Goal: Task Accomplishment & Management: Complete application form

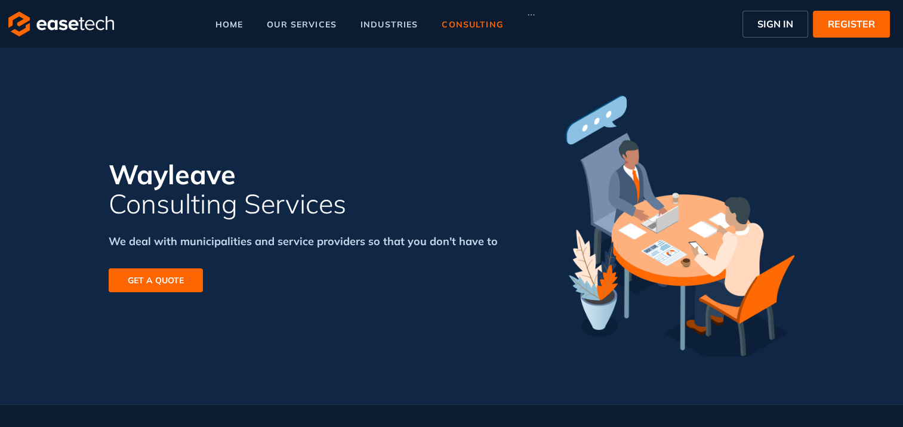
click at [784, 28] on span "SIGN IN" at bounding box center [775, 24] width 36 height 14
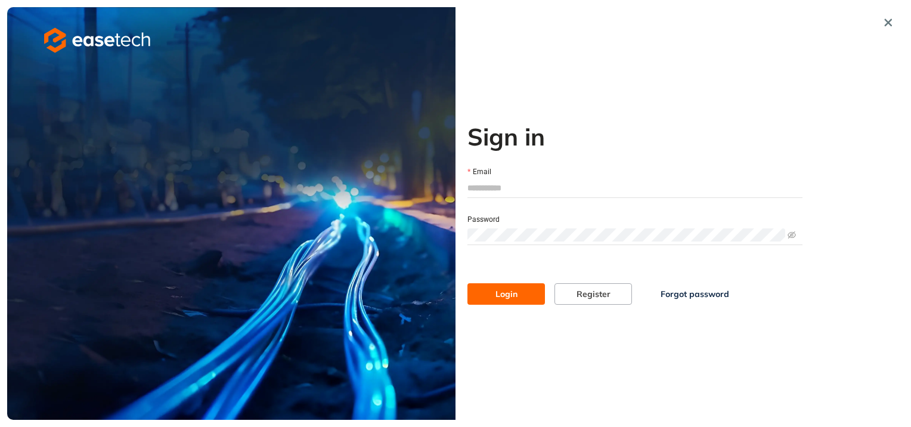
click at [516, 184] on input "Email" at bounding box center [635, 188] width 335 height 18
type input "*"
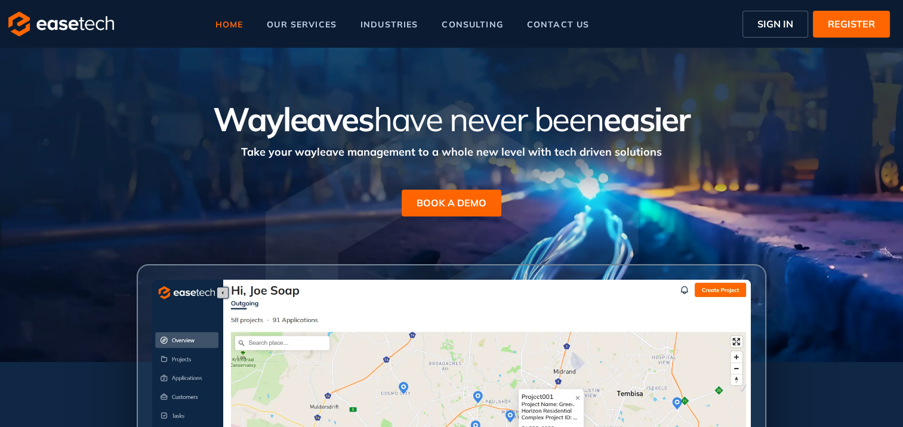
click at [789, 20] on span "SIGN IN" at bounding box center [775, 24] width 36 height 14
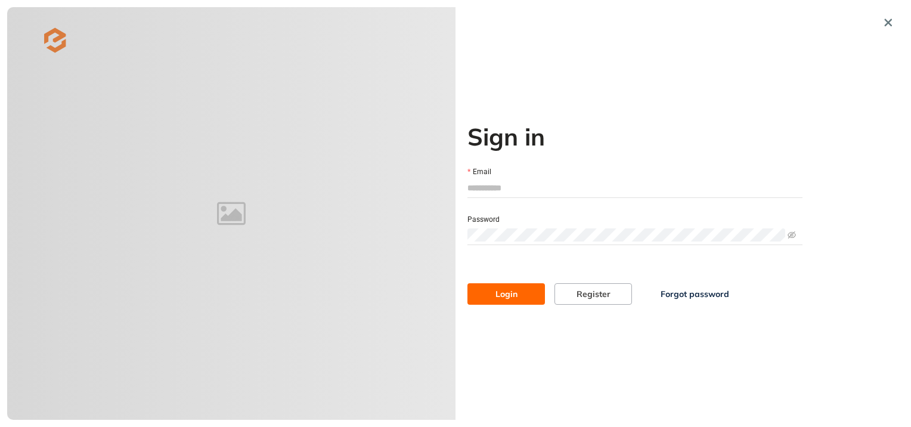
click at [513, 198] on form "Email Password Login Register Forgot password" at bounding box center [635, 228] width 335 height 154
click at [511, 186] on input "Email" at bounding box center [635, 188] width 335 height 18
type input "**********"
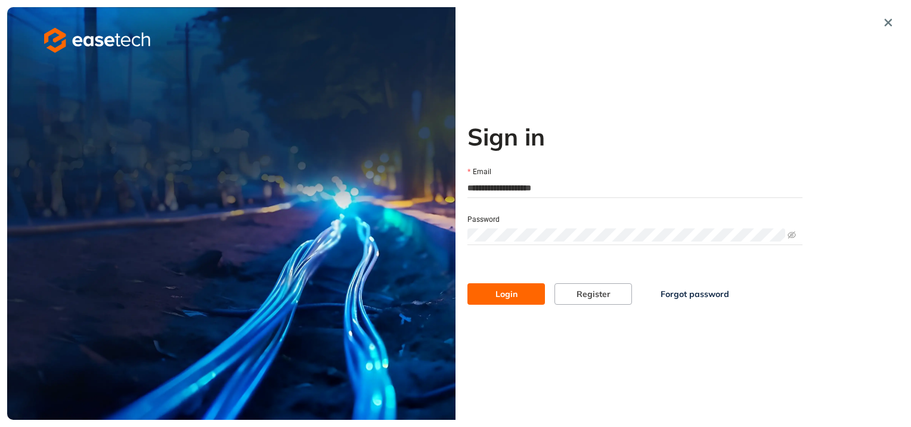
click at [468, 283] on button "Login" at bounding box center [507, 293] width 78 height 21
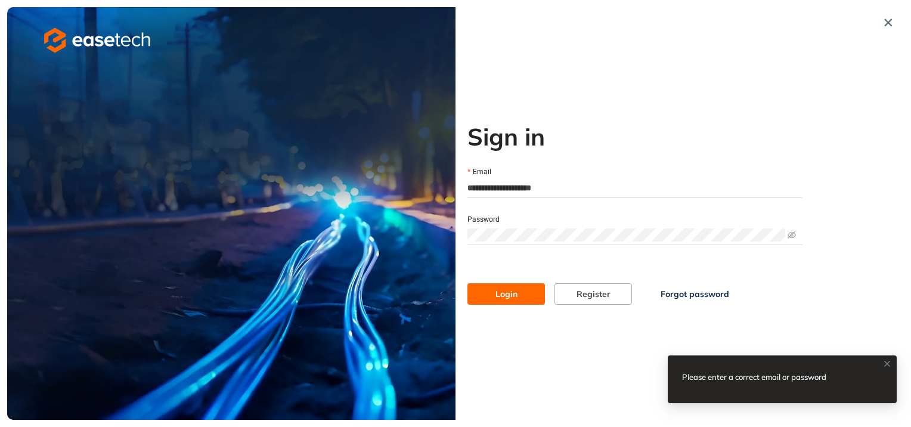
click at [667, 295] on span "Forgot password" at bounding box center [695, 294] width 69 height 13
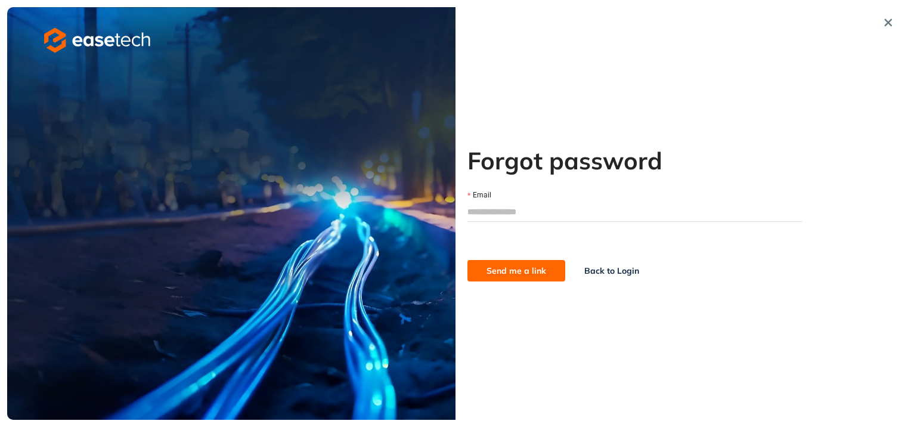
click at [501, 212] on input "Email" at bounding box center [635, 212] width 335 height 18
type input "**********"
click at [475, 278] on button "Send me a link" at bounding box center [517, 270] width 98 height 21
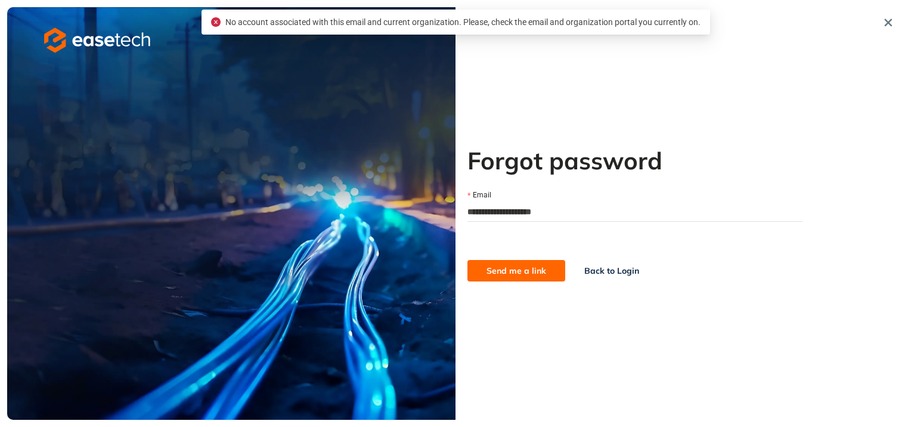
click at [611, 268] on span "Back to Login" at bounding box center [612, 270] width 55 height 13
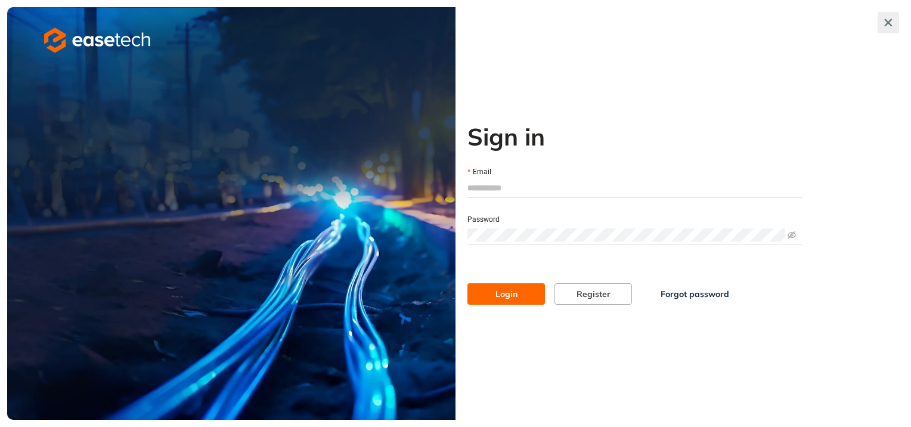
click at [892, 22] on icon "button" at bounding box center [889, 22] width 12 height 8
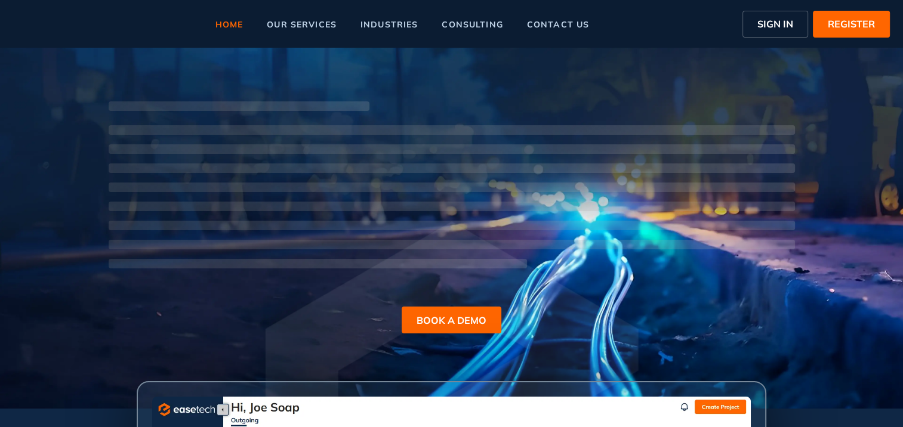
click at [849, 27] on span "REGISTER" at bounding box center [850, 24] width 47 height 14
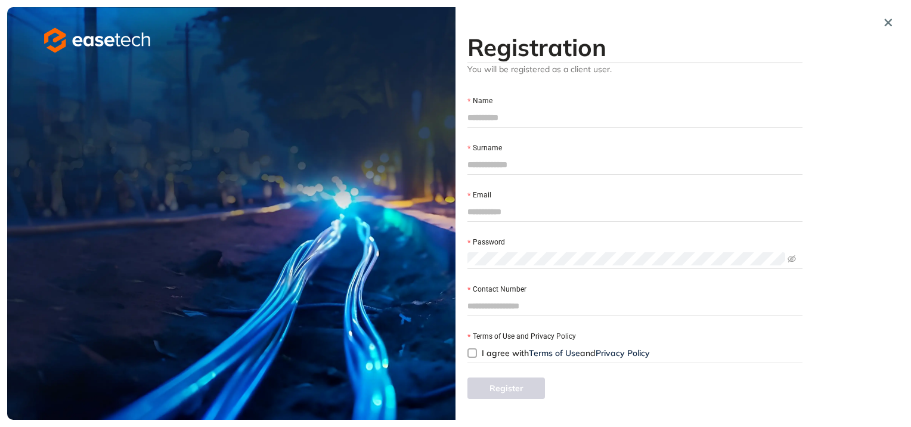
click at [499, 118] on input "Name" at bounding box center [635, 118] width 335 height 18
type input "**********"
click at [529, 168] on input "Surname" at bounding box center [635, 165] width 335 height 18
type input "******"
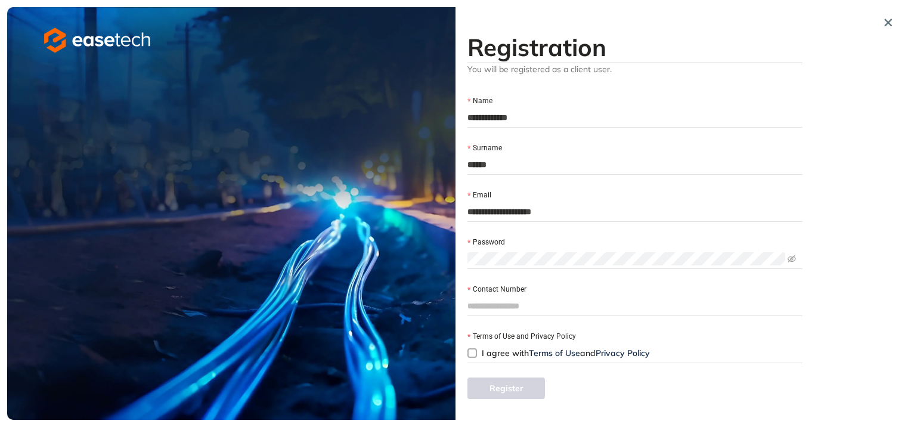
click at [532, 123] on input "**********" at bounding box center [635, 118] width 335 height 18
type input "******"
click at [510, 269] on form "**********" at bounding box center [635, 222] width 335 height 283
click at [519, 301] on input "Contact Number" at bounding box center [635, 306] width 335 height 18
type input "**********"
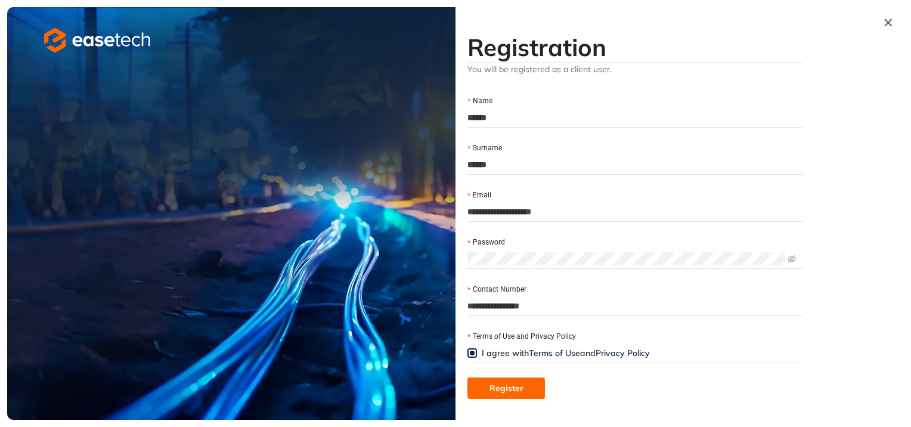
click at [490, 381] on button "Register" at bounding box center [507, 388] width 78 height 21
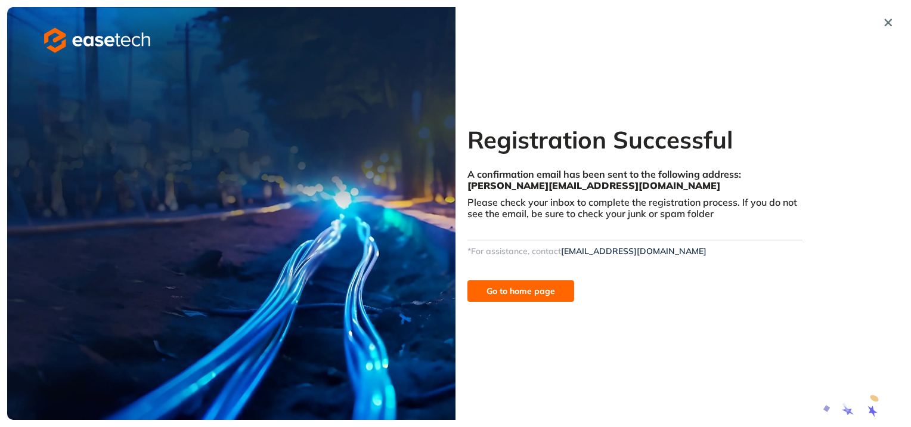
click at [520, 285] on span "Go to home page" at bounding box center [521, 291] width 69 height 13
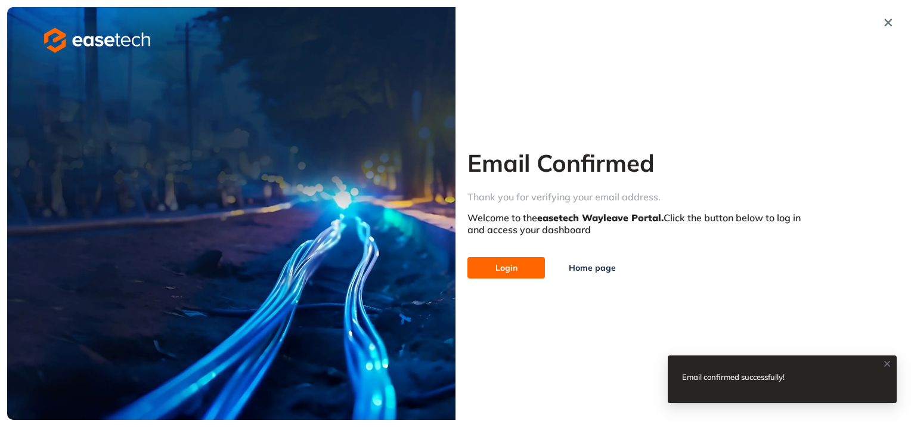
click at [503, 271] on span "Login" at bounding box center [507, 267] width 22 height 13
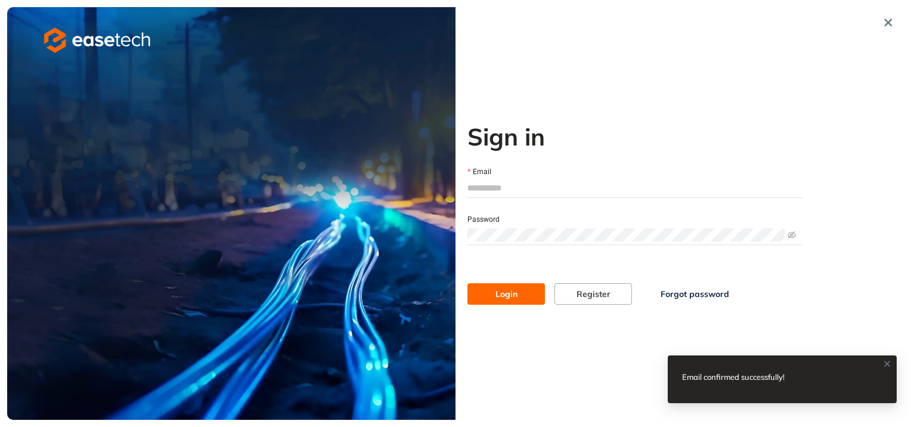
type input "**********"
click at [508, 299] on span "Login" at bounding box center [507, 294] width 22 height 13
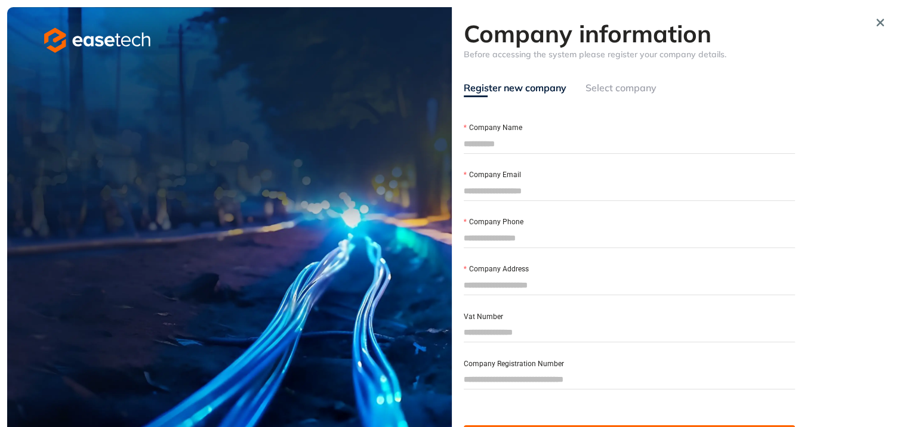
click at [597, 91] on div "Select company" at bounding box center [620, 88] width 71 height 15
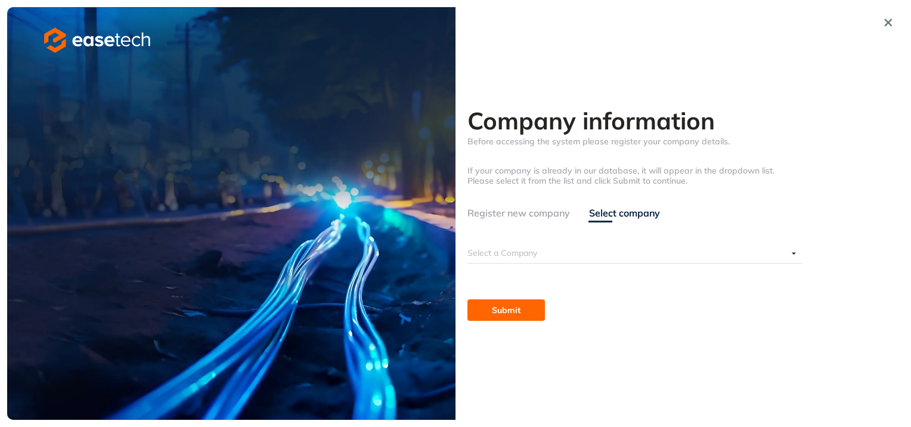
click at [521, 260] on input "search" at bounding box center [628, 253] width 320 height 18
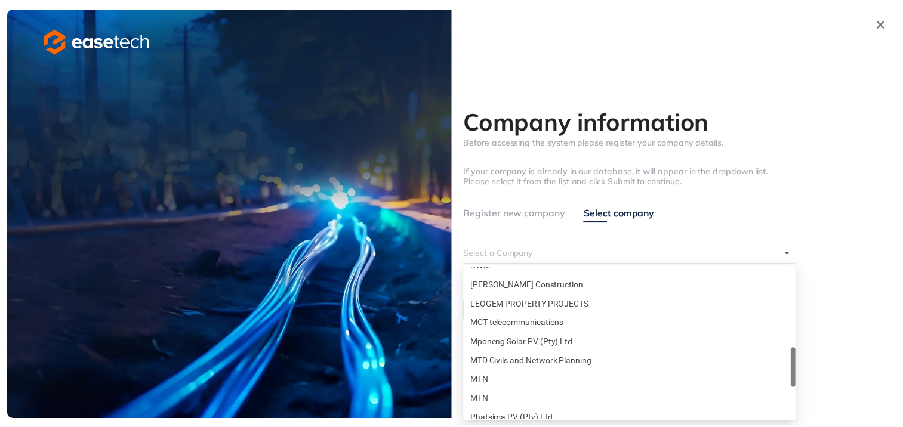
scroll to position [412, 0]
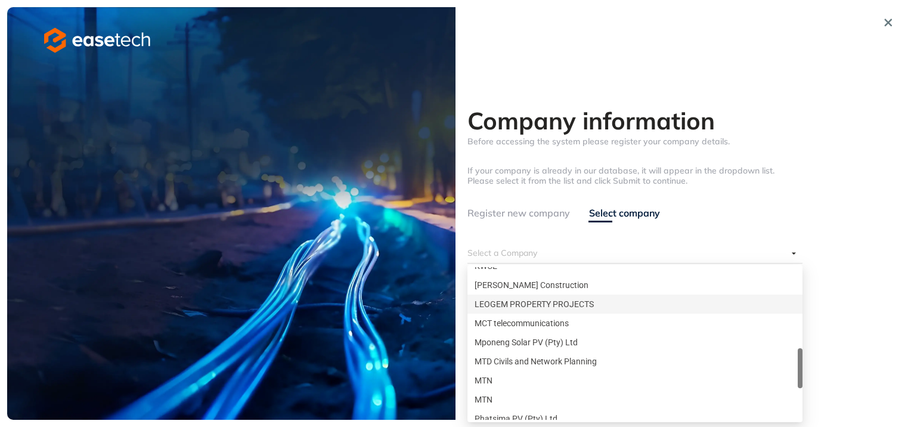
click at [558, 305] on div "LEOGEM PROPERTY PROJECTS" at bounding box center [635, 304] width 321 height 13
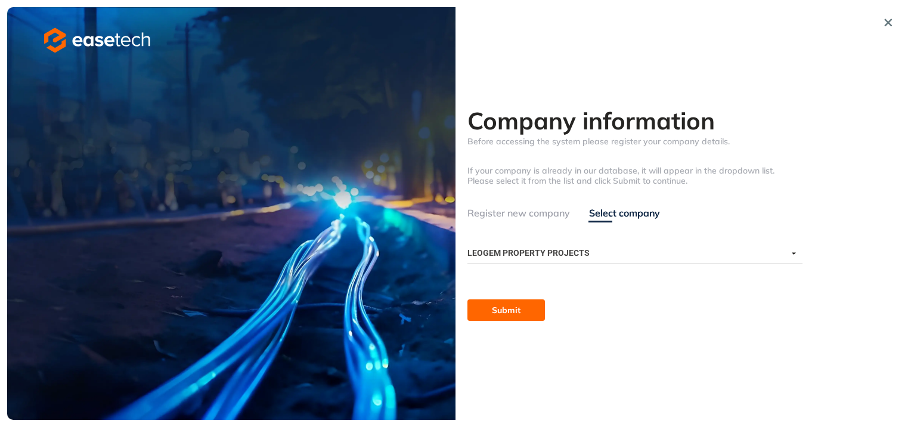
click at [518, 310] on span "Submit" at bounding box center [506, 310] width 29 height 13
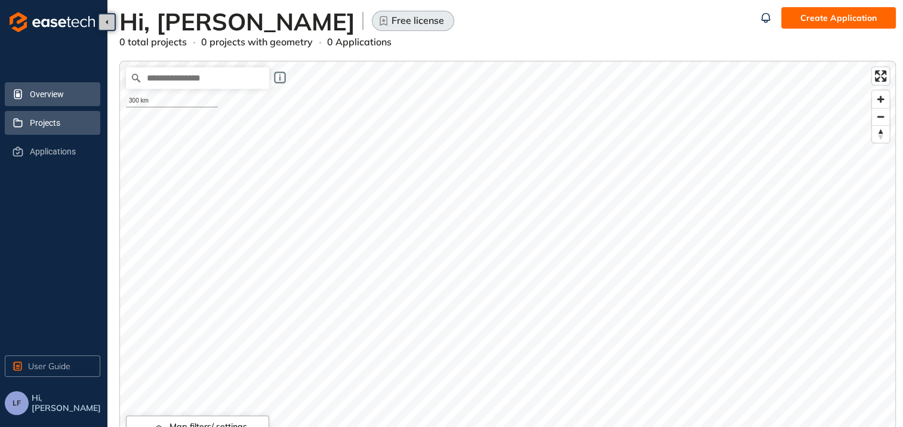
click at [38, 118] on span "Projects" at bounding box center [60, 123] width 61 height 24
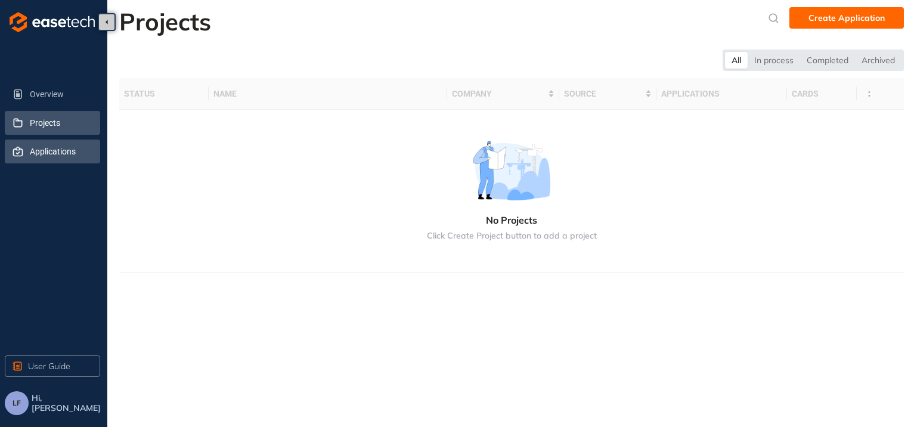
click at [52, 157] on span "Applications" at bounding box center [60, 152] width 61 height 24
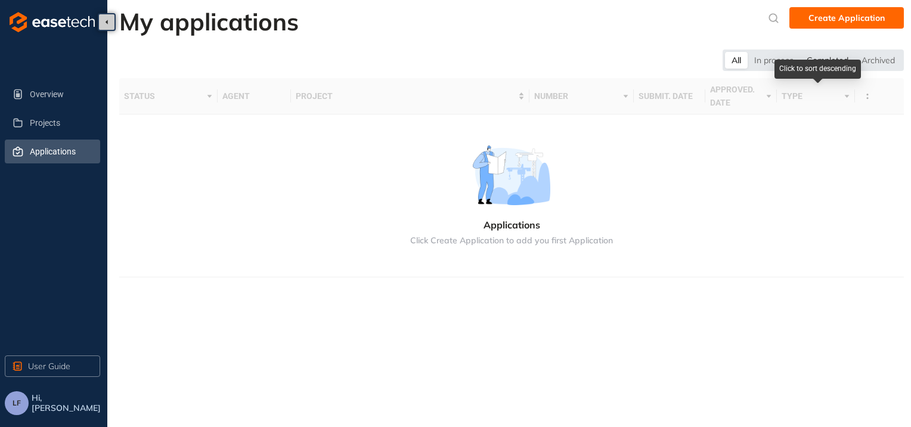
click at [833, 58] on div "Completed" at bounding box center [828, 60] width 55 height 17
click at [869, 62] on div "Archived" at bounding box center [878, 60] width 47 height 17
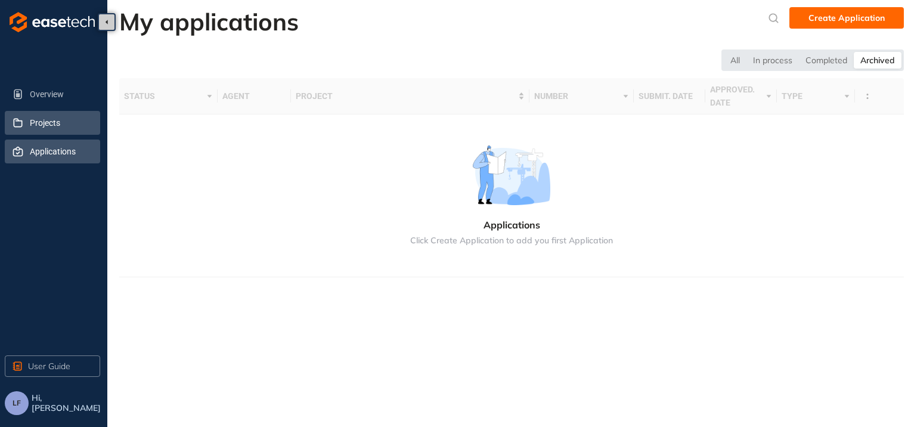
click at [26, 124] on li "Projects" at bounding box center [52, 123] width 95 height 24
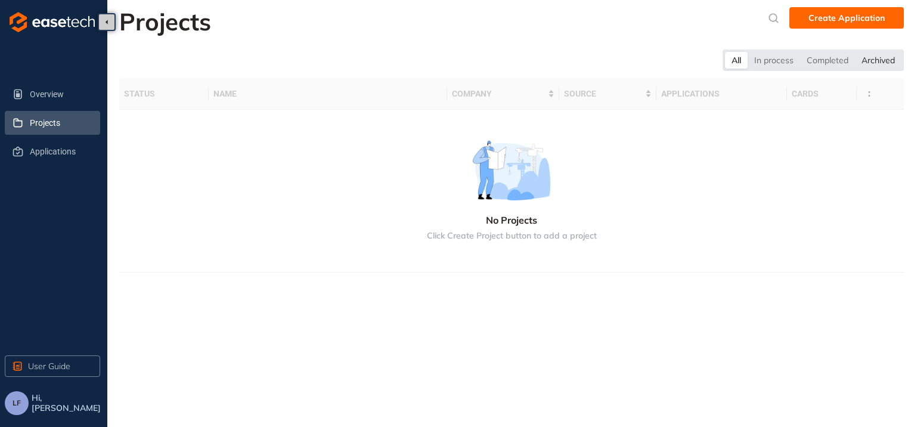
click at [872, 63] on div "Archived" at bounding box center [878, 60] width 47 height 17
click at [824, 60] on div "Completed" at bounding box center [826, 60] width 55 height 17
click at [767, 62] on div "In process" at bounding box center [773, 60] width 52 height 17
click at [732, 62] on div "All" at bounding box center [736, 60] width 23 height 17
click at [32, 92] on span "Overview" at bounding box center [60, 94] width 61 height 24
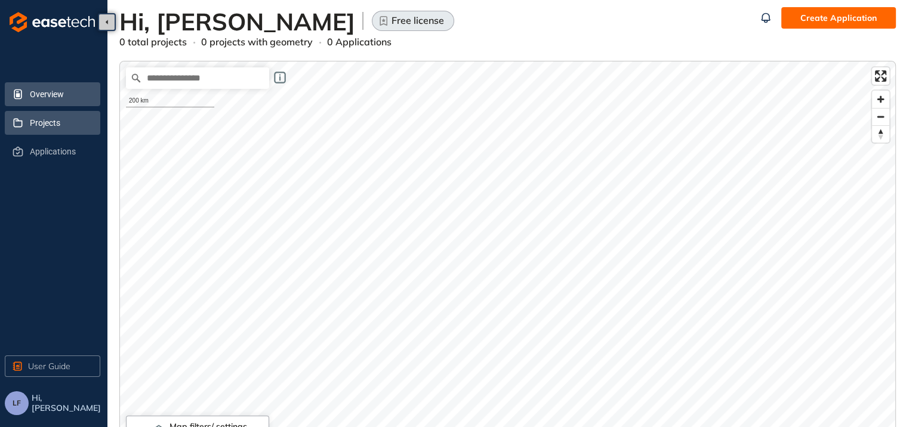
click at [51, 129] on span "Projects" at bounding box center [60, 123] width 61 height 24
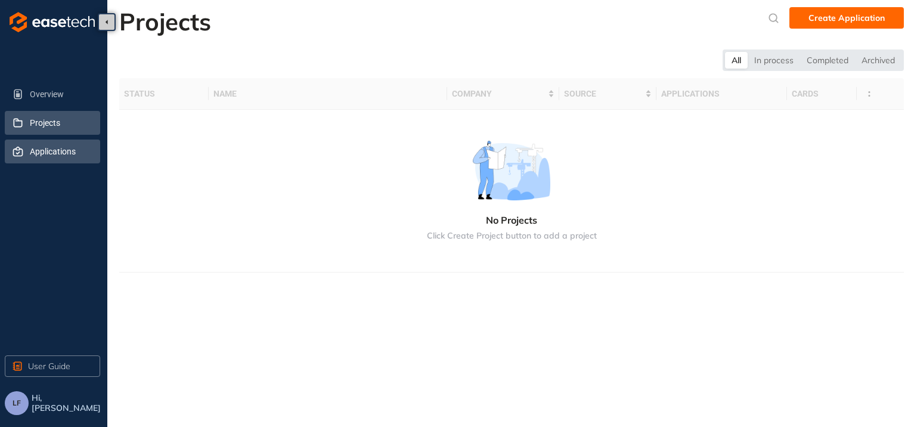
click at [54, 146] on span "Applications" at bounding box center [60, 152] width 61 height 24
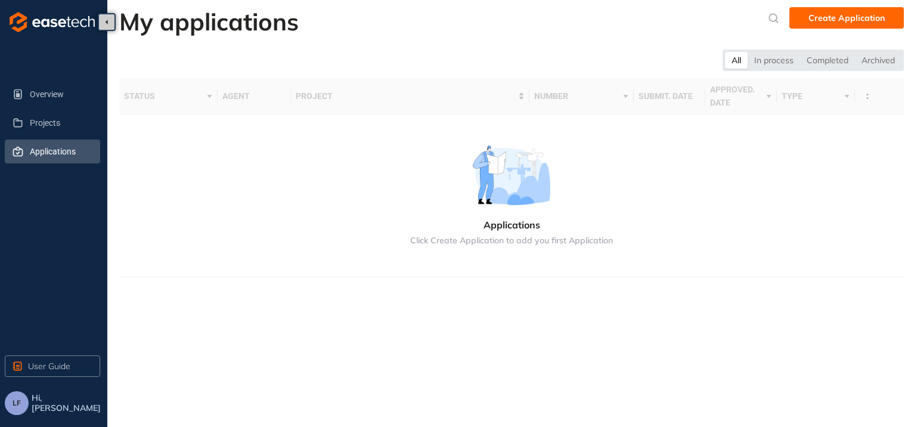
click at [55, 400] on span "Hi, Lindie Foxley" at bounding box center [67, 403] width 71 height 20
click at [44, 84] on span "Overview" at bounding box center [60, 94] width 61 height 24
